Goal: Task Accomplishment & Management: Manage account settings

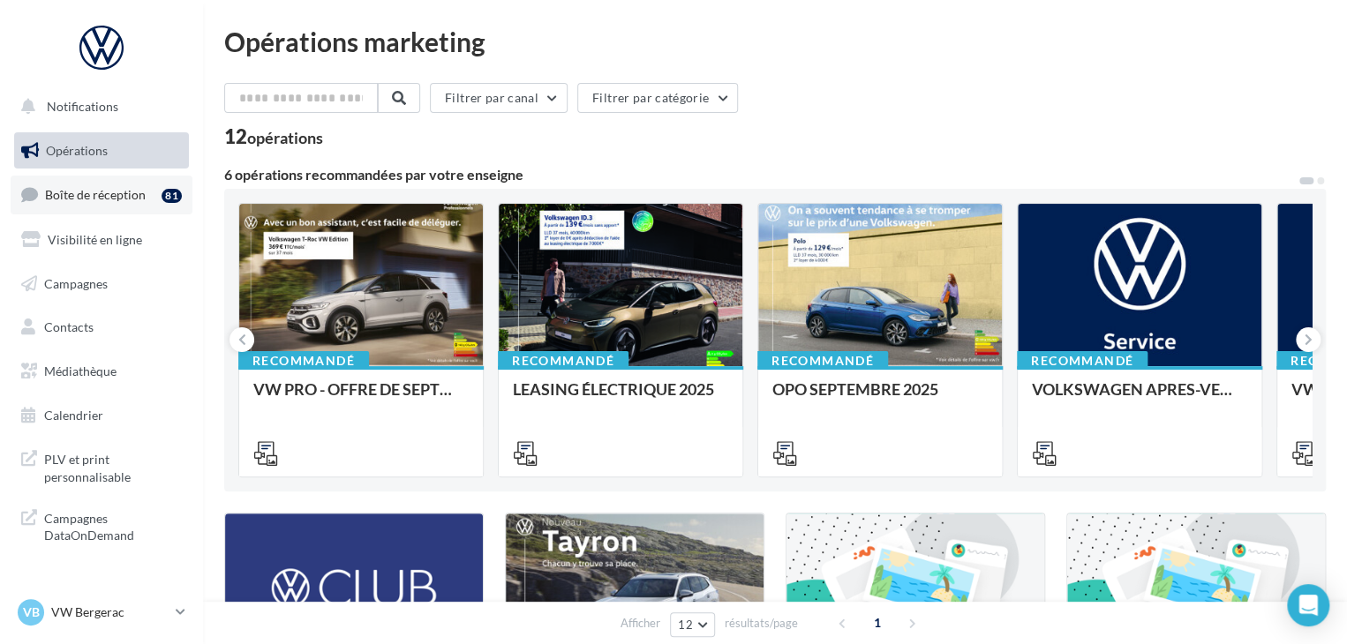
click at [127, 209] on link "Boîte de réception 81" at bounding box center [102, 195] width 182 height 38
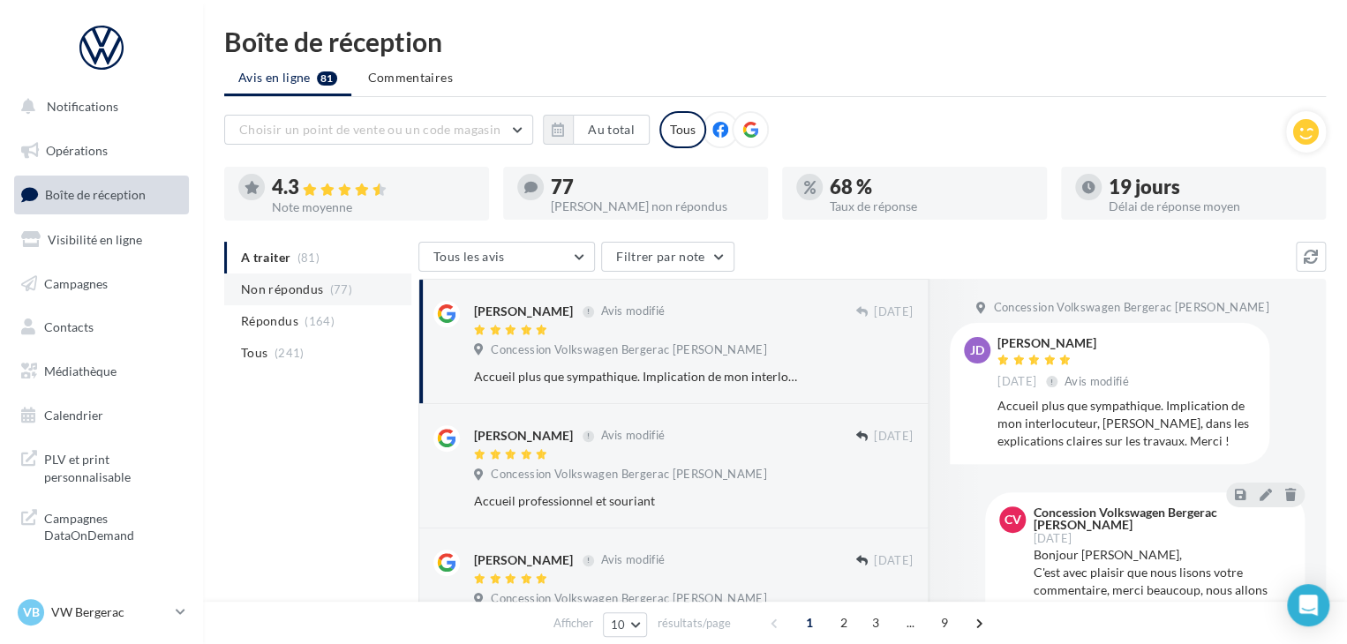
click at [345, 295] on span "(77)" at bounding box center [341, 289] width 22 height 14
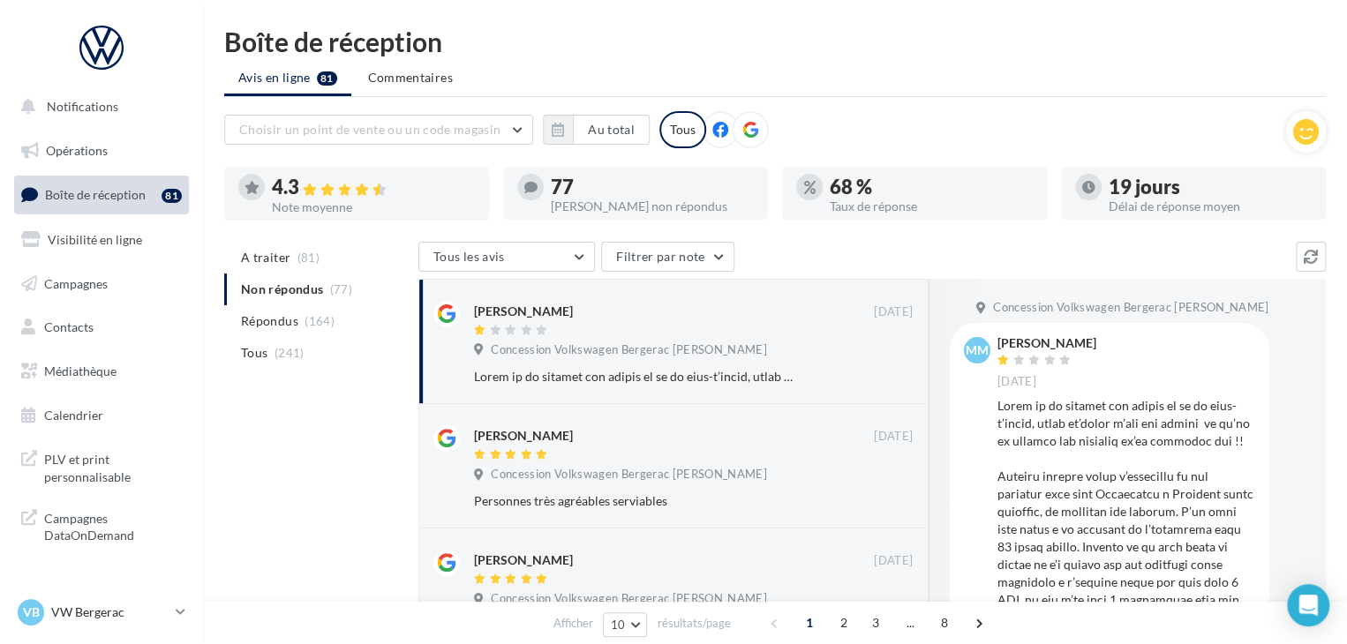
click at [345, 295] on ul "A traiter (81) Non répondus (77) Répondus (164) Tous (241)" at bounding box center [317, 305] width 187 height 127
click at [297, 260] on span "(81)" at bounding box center [308, 258] width 22 height 14
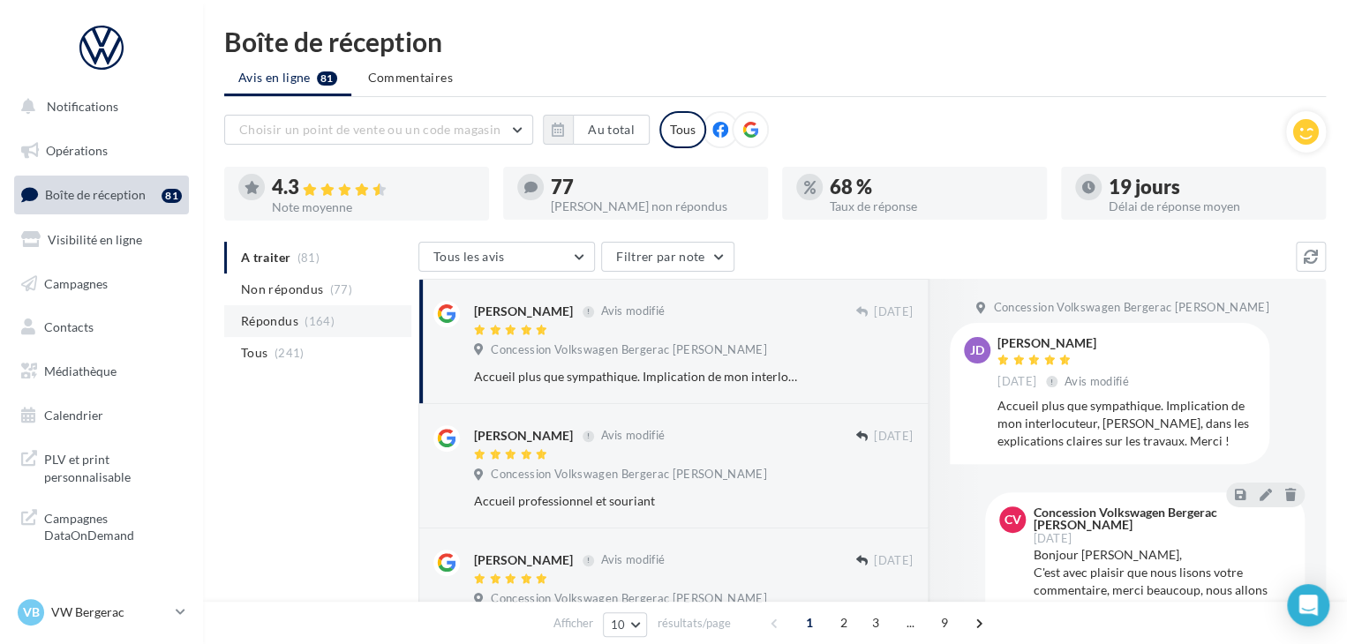
click at [304, 323] on span "(164)" at bounding box center [319, 321] width 30 height 14
